Goal: Task Accomplishment & Management: Use online tool/utility

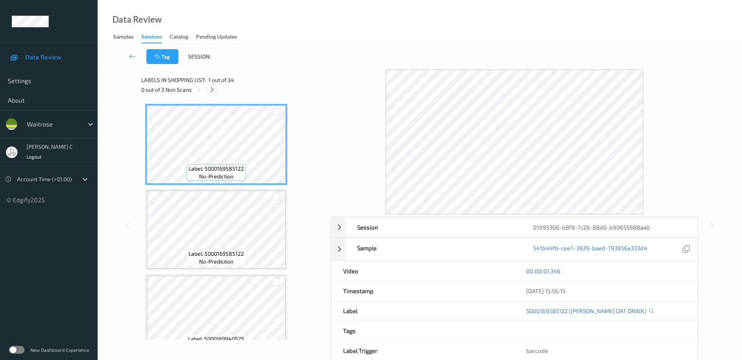
click at [209, 88] on icon at bounding box center [212, 89] width 7 height 7
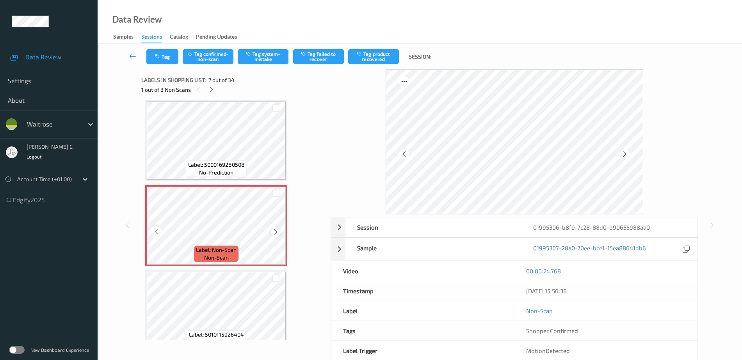
click at [277, 236] on div at bounding box center [276, 232] width 10 height 10
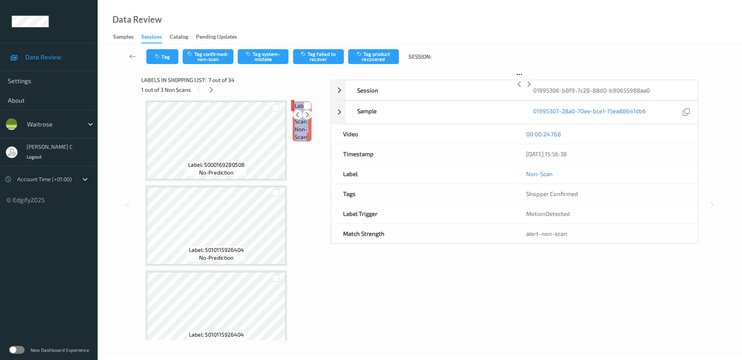
click at [302, 119] on div at bounding box center [307, 115] width 10 height 10
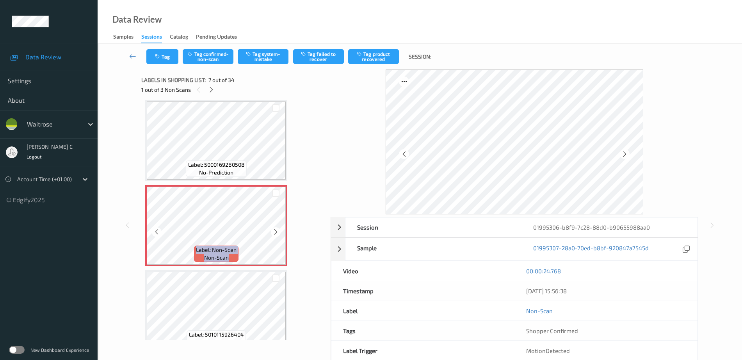
click at [277, 236] on div at bounding box center [276, 232] width 10 height 10
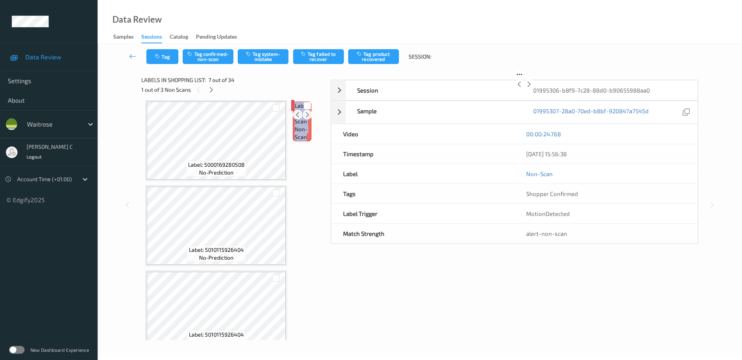
click at [302, 119] on div at bounding box center [307, 115] width 10 height 10
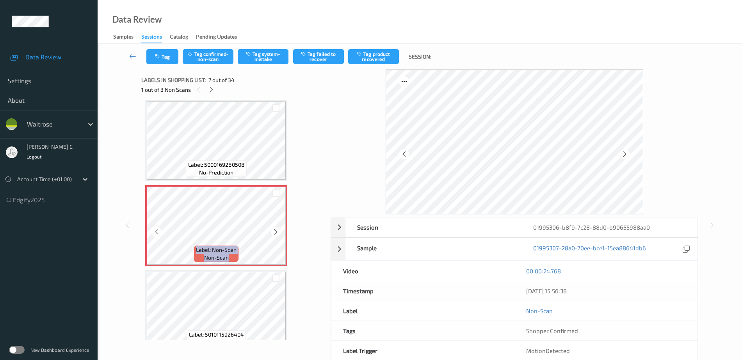
click at [277, 236] on div at bounding box center [276, 232] width 10 height 10
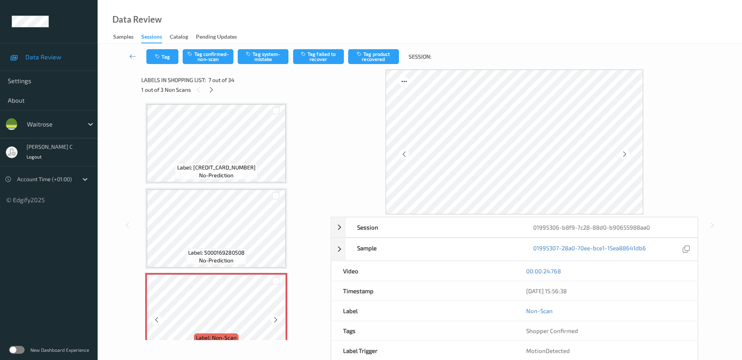
scroll to position [409, 0]
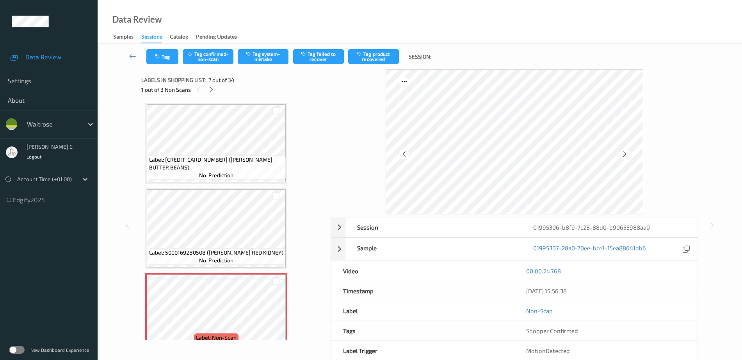
scroll to position [390, 0]
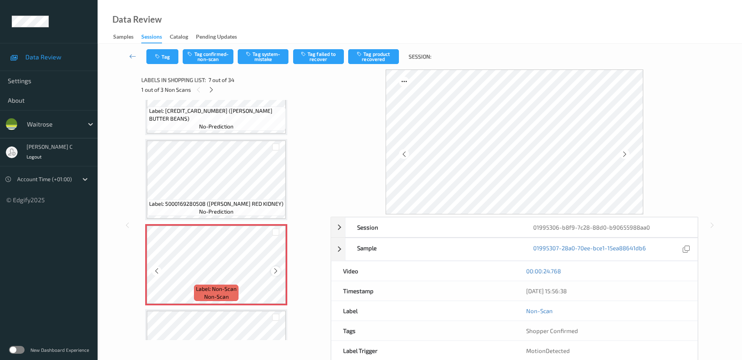
click at [277, 272] on icon at bounding box center [275, 270] width 7 height 7
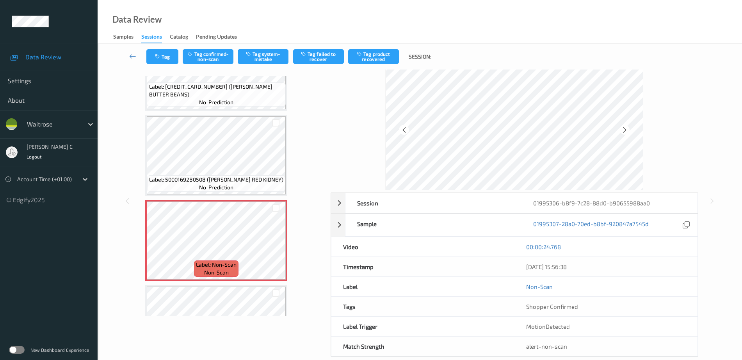
scroll to position [37, 0]
